Goal: Information Seeking & Learning: Understand process/instructions

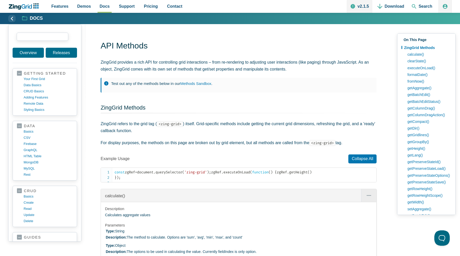
click at [48, 36] on input "search input" at bounding box center [43, 37] width 52 height 8
paste input "registerMethods"
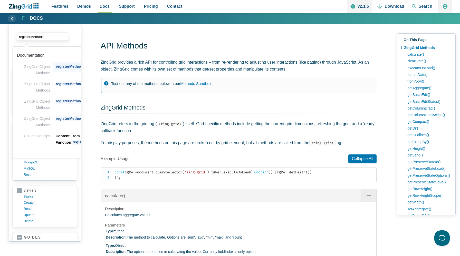
click at [62, 72] on div "ZingGrid Object Methods registerMethod ()" at bounding box center [95, 67] width 84 height 10
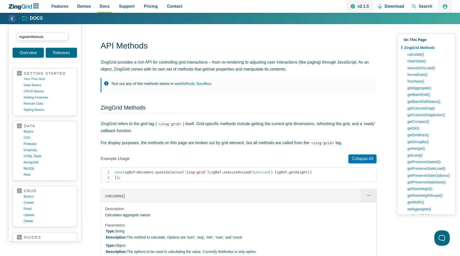
type input "registerMethods"
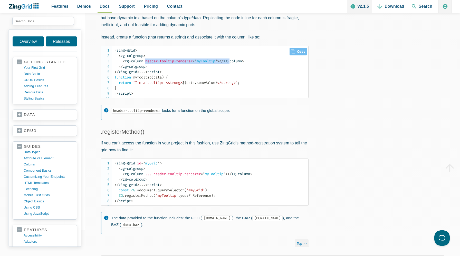
drag, startPoint x: 146, startPoint y: 61, endPoint x: 235, endPoint y: 63, distance: 89.8
click at [235, 63] on code "< zing-grid > < zg-colgroup > < zg-column header-tooltip-renderer = " myTooltip…" at bounding box center [211, 72] width 194 height 48
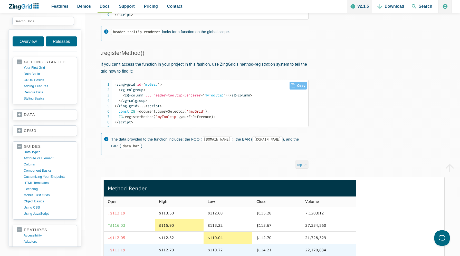
scroll to position [438, 0]
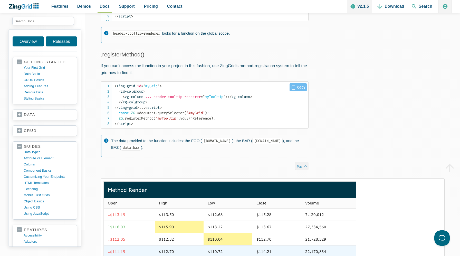
click at [208, 121] on span "const ZG = document . querySelector ( '#myGrid' ) ; ZG . registerMethod ( 'myTo…" at bounding box center [164, 116] width 101 height 10
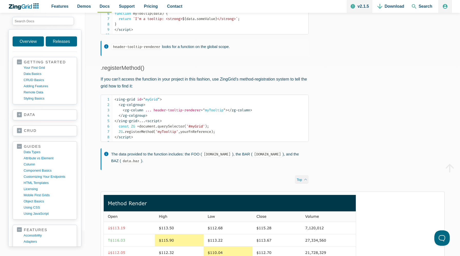
scroll to position [425, 0]
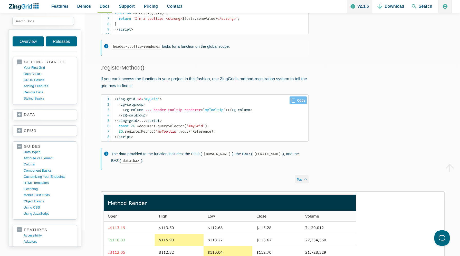
click at [166, 134] on span "'myTooltip'" at bounding box center [166, 131] width 23 height 4
click at [199, 134] on span "const ZG = document . querySelector ( '#myGrid' ) ; ZG . registerMethod ( 'myTo…" at bounding box center [164, 129] width 101 height 10
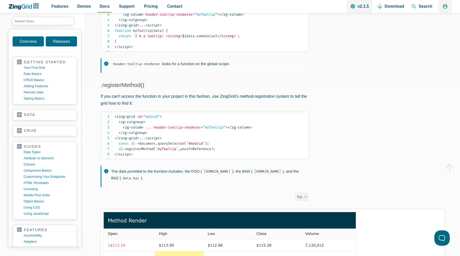
scroll to position [405, 0]
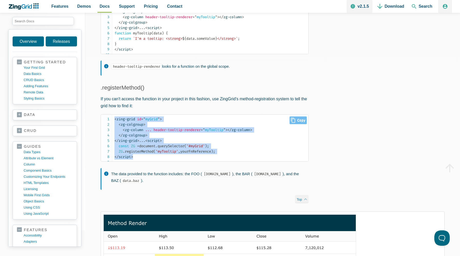
drag, startPoint x: 137, startPoint y: 176, endPoint x: 104, endPoint y: 126, distance: 60.0
click at [104, 126] on pre "< zing-grid id = " myGrid " > < zg-colgroup > < zg-column ... header-tooltip-re…" at bounding box center [205, 137] width 208 height 47
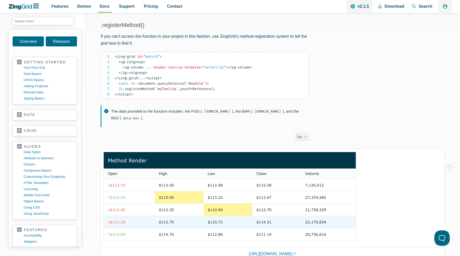
scroll to position [470, 0]
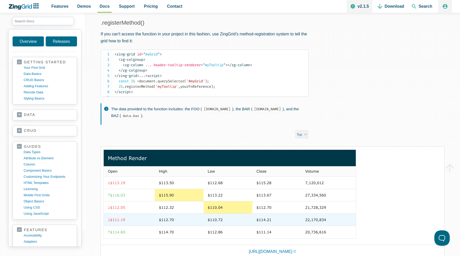
click at [93, 139] on div "Content From Renderer Function Control the tooltip output by using a detached, …" at bounding box center [204, 3] width 239 height 288
drag, startPoint x: 214, startPoint y: 154, endPoint x: 116, endPoint y: 54, distance: 140.0
click at [116, 54] on div "Content From Renderer Function Control the tooltip output by using a detached, …" at bounding box center [204, 3] width 239 height 288
drag, startPoint x: 113, startPoint y: 24, endPoint x: 253, endPoint y: 152, distance: 190.3
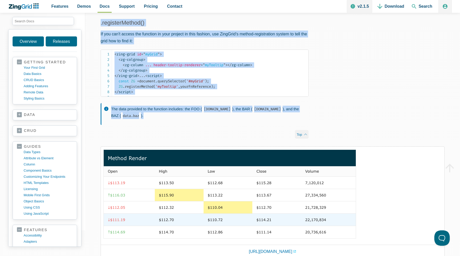
drag, startPoint x: 144, startPoint y: 140, endPoint x: 95, endPoint y: 27, distance: 123.7
click at [95, 27] on div "Content From Renderer Function Control the tooltip output by using a detached, …" at bounding box center [204, 3] width 239 height 288
copy div ".registerMethod() If you can't access the function in your project in this fash…"
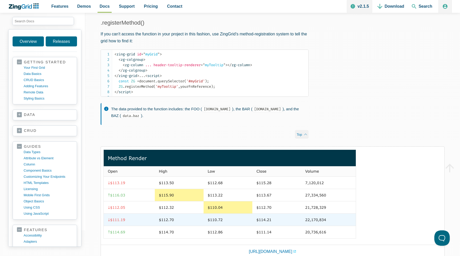
click at [206, 147] on div "Content From Renderer Function Control the tooltip output by using a detached, …" at bounding box center [204, 3] width 239 height 288
click at [209, 85] on code "< zing-grid id = " myGrid " > < zg-colgroup > < zg-column ... header-tooltip-re…" at bounding box center [211, 73] width 194 height 43
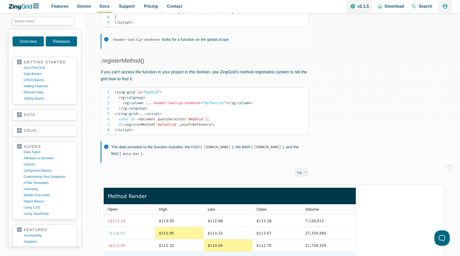
scroll to position [432, 0]
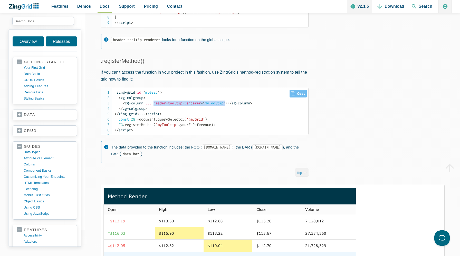
drag, startPoint x: 154, startPoint y: 115, endPoint x: 231, endPoint y: 114, distance: 77.0
click at [227, 105] on span "< zg-column ... header-tooltip-renderer = " myTooltip " >" at bounding box center [175, 103] width 105 height 4
copy span "header-tooltip-renderer = " myTooltip ""
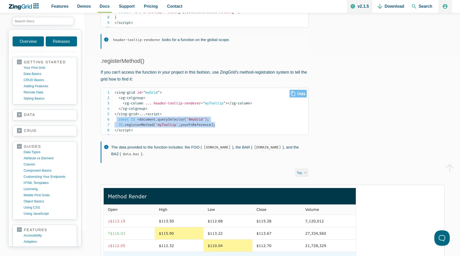
drag, startPoint x: 224, startPoint y: 146, endPoint x: 118, endPoint y: 143, distance: 106.0
click at [117, 133] on code "< zing-grid id = " myGrid " > < zg-colgroup > < zg-column ... header-tooltip-re…" at bounding box center [211, 111] width 194 height 43
copy span "const ZG = document . querySelector ( '#myGrid' ) ; ZG . registerMethod ( 'myTo…"
click at [215, 132] on code "< zing-grid id = " myGrid " > < zg-colgroup > < zg-column ... header-tooltip-re…" at bounding box center [211, 111] width 194 height 43
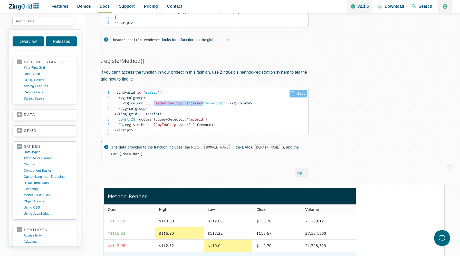
drag, startPoint x: 156, startPoint y: 114, endPoint x: 208, endPoint y: 114, distance: 51.3
click at [208, 105] on span "< zg-column ... header-tooltip-renderer = " myTooltip " >" at bounding box center [175, 103] width 105 height 4
copy span "header-tooltip-renderer ="
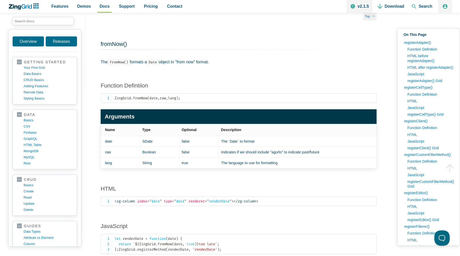
scroll to position [4309, 0]
